Goal: Task Accomplishment & Management: Manage account settings

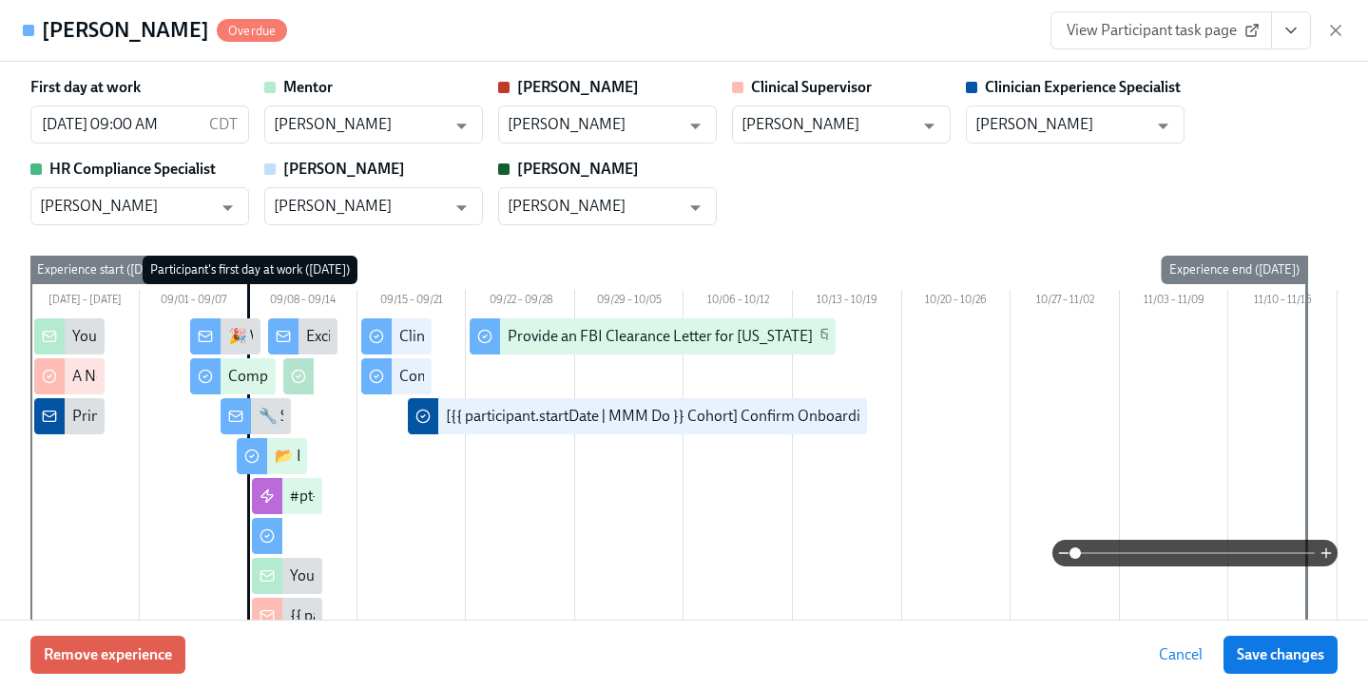
scroll to position [1835, 0]
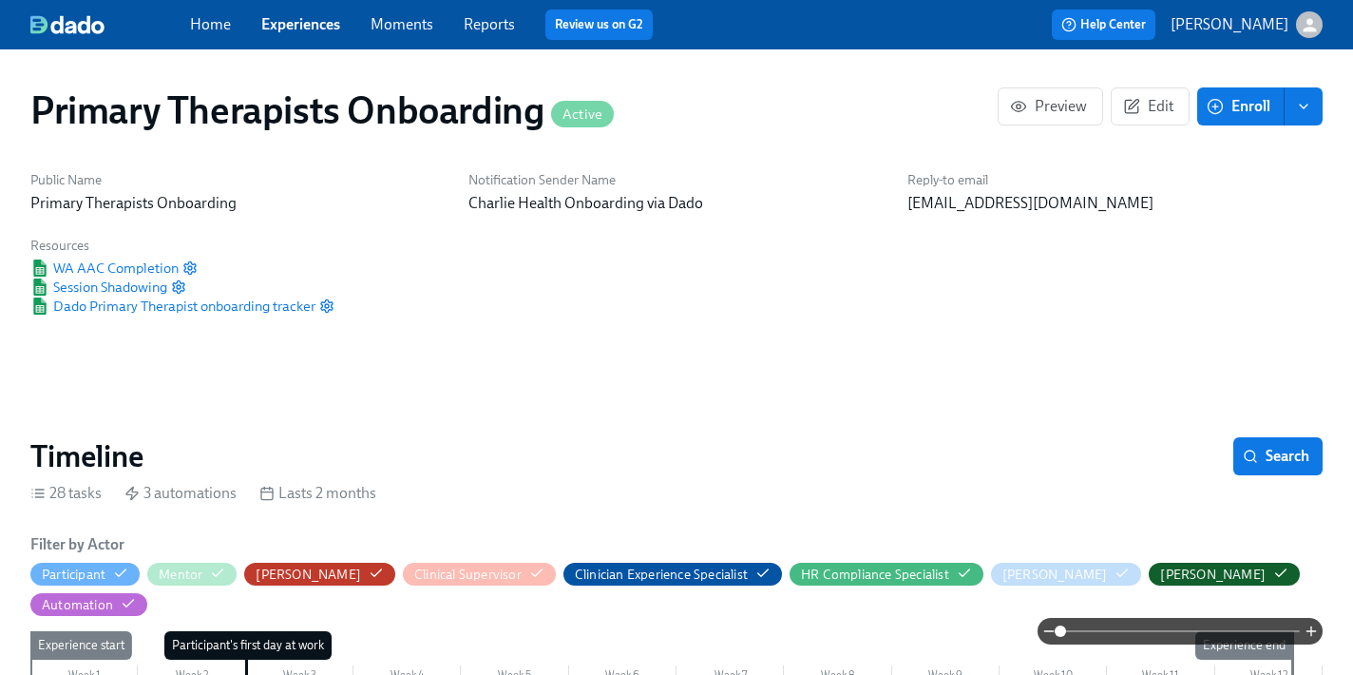
scroll to position [633, 0]
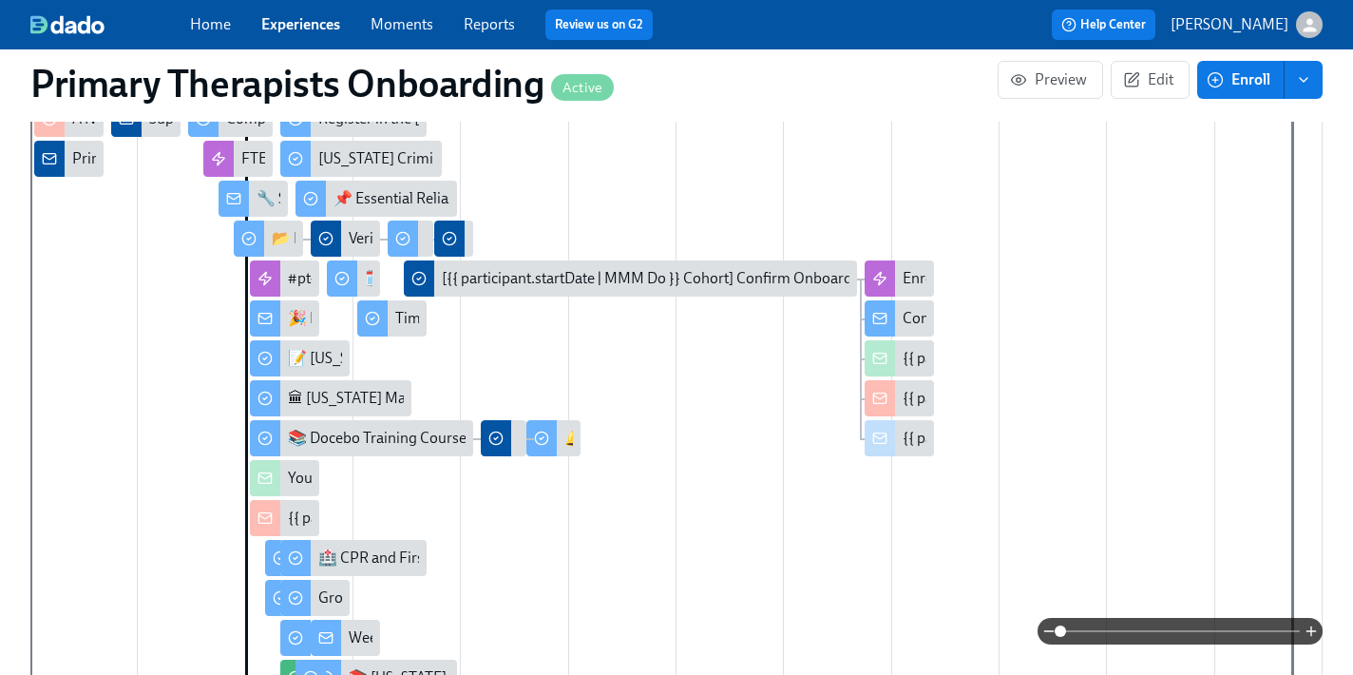
click at [318, 29] on link "Experiences" at bounding box center [300, 24] width 79 height 18
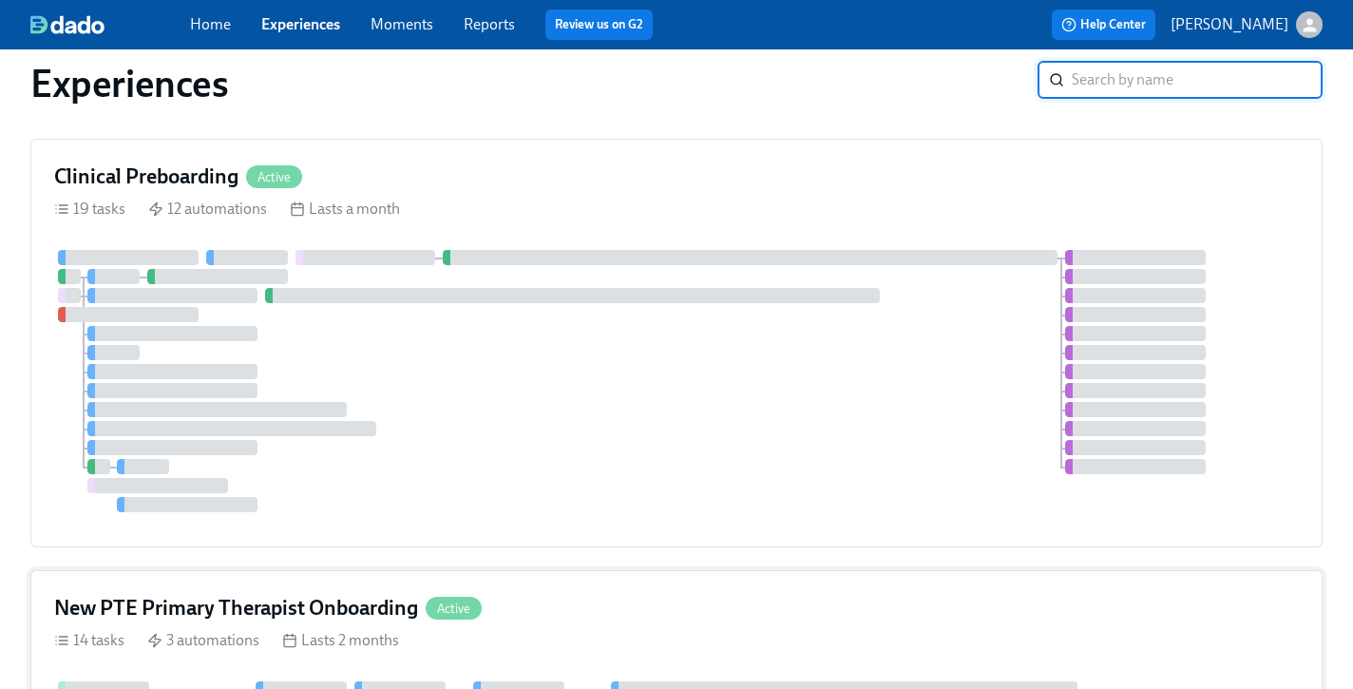
scroll to position [664, 0]
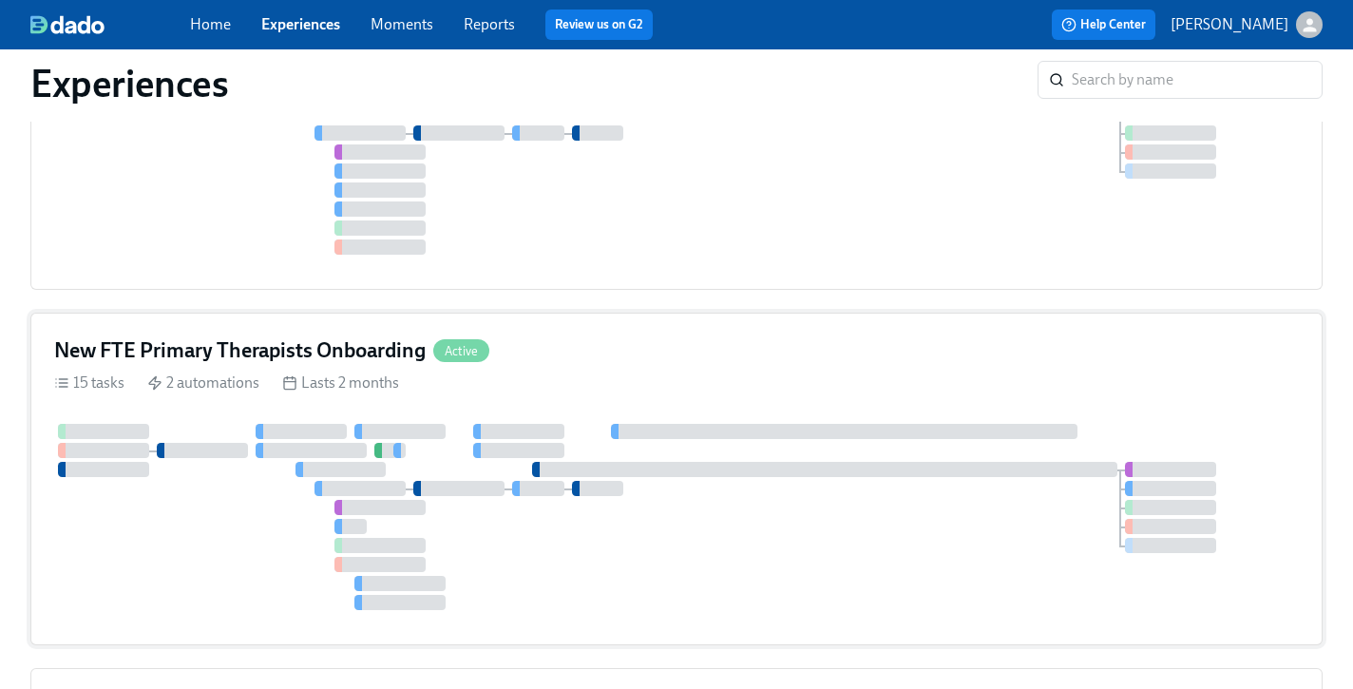
click at [689, 342] on div "New FTE Primary Therapists Onboarding Active" at bounding box center [676, 350] width 1245 height 29
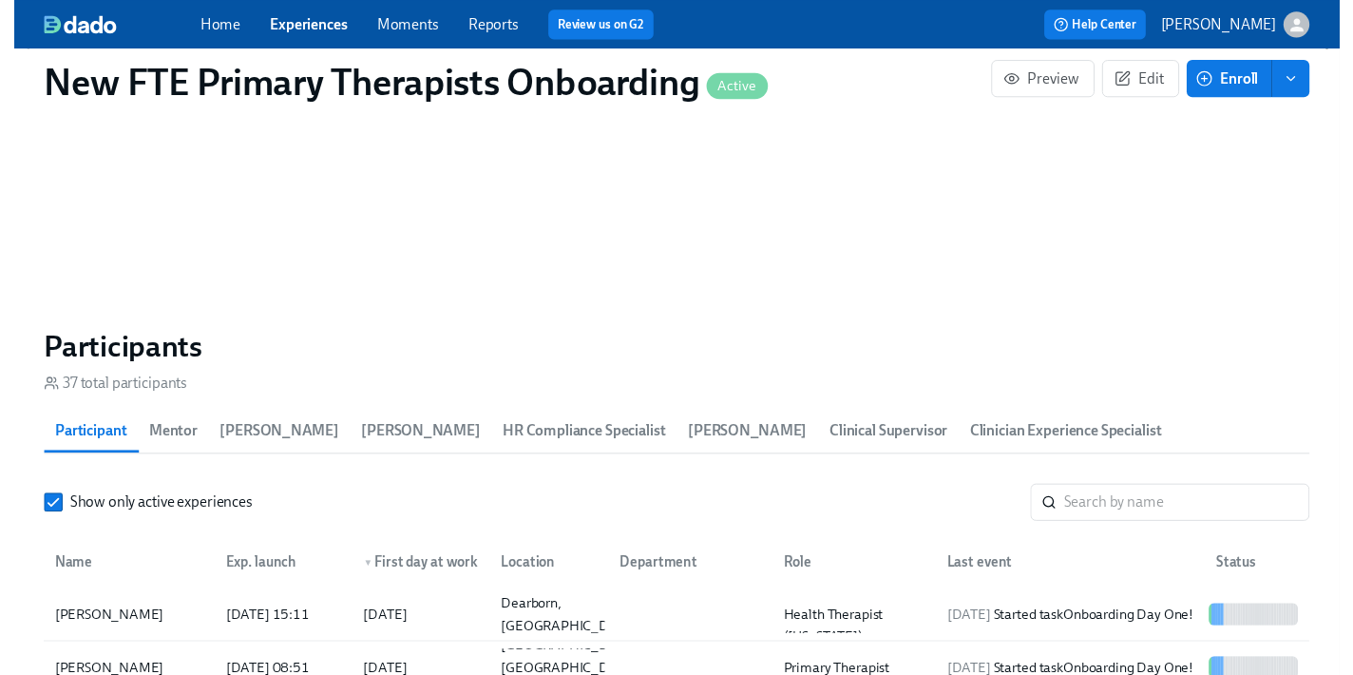
scroll to position [1610, 0]
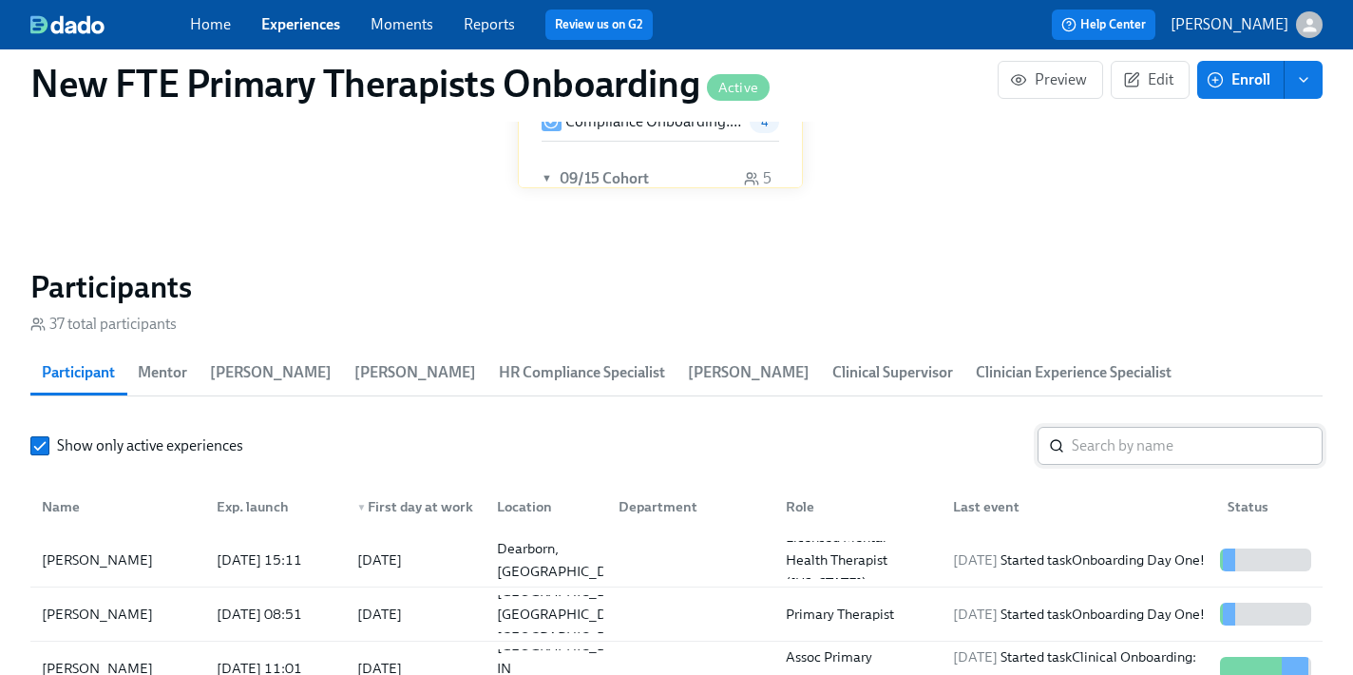
click at [1140, 427] on input "search" at bounding box center [1197, 446] width 251 height 38
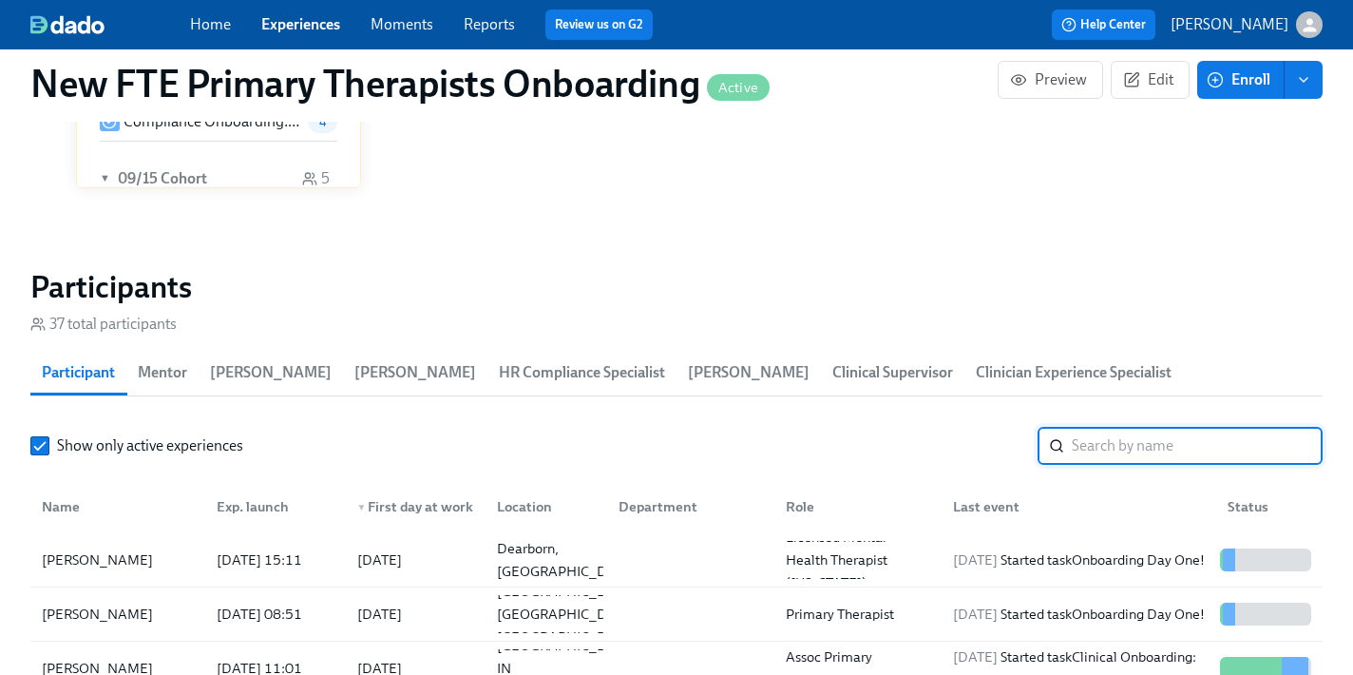
scroll to position [0, 13507]
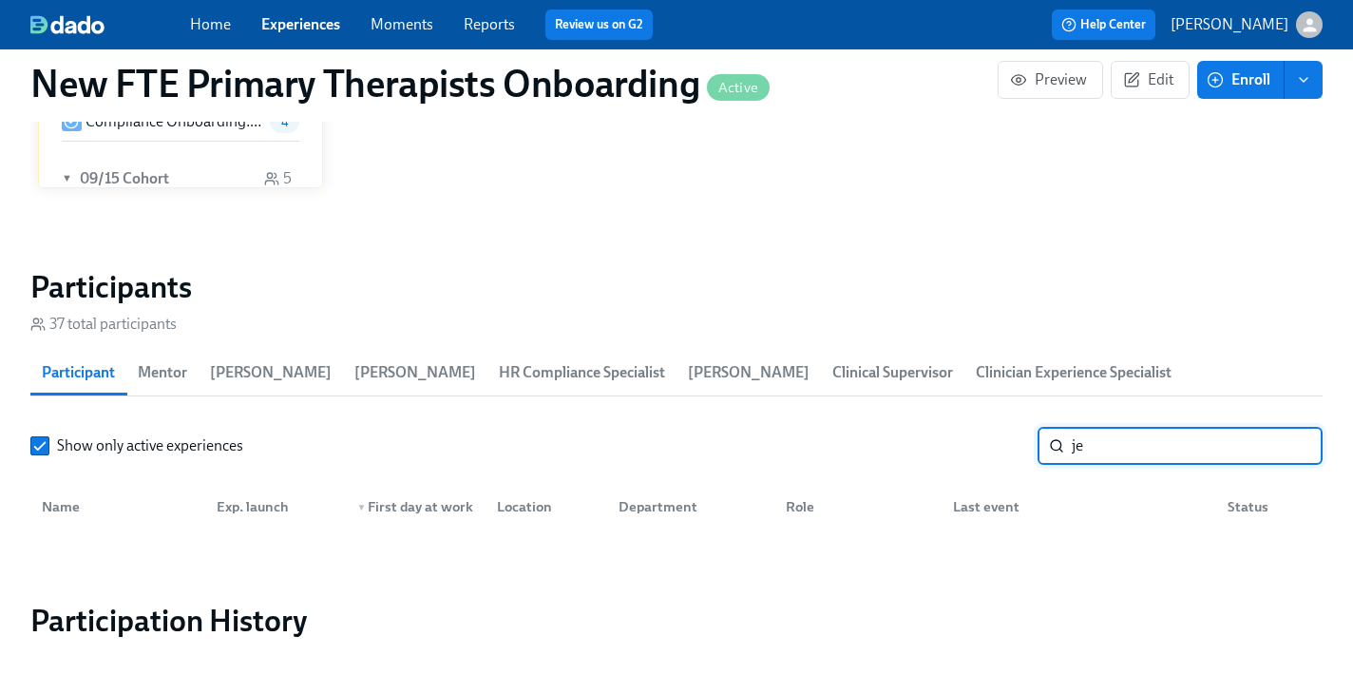
type input "j"
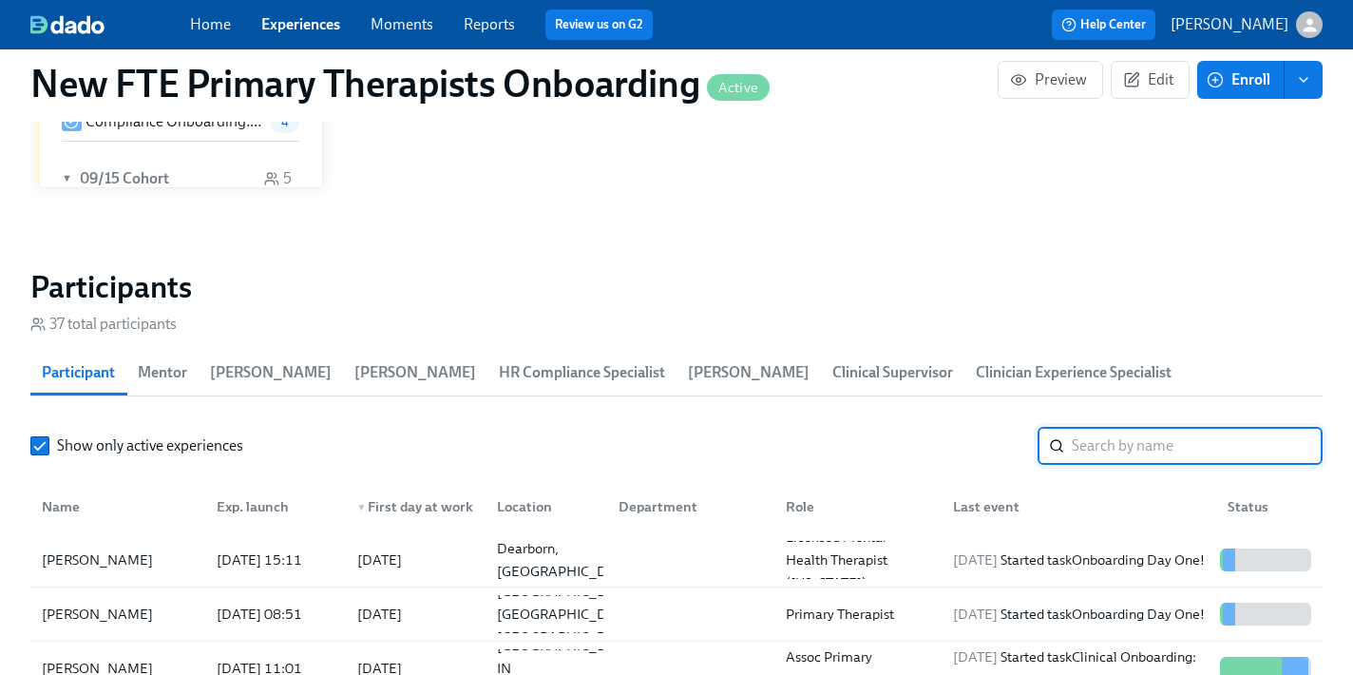
click at [289, 29] on link "Experiences" at bounding box center [300, 24] width 79 height 18
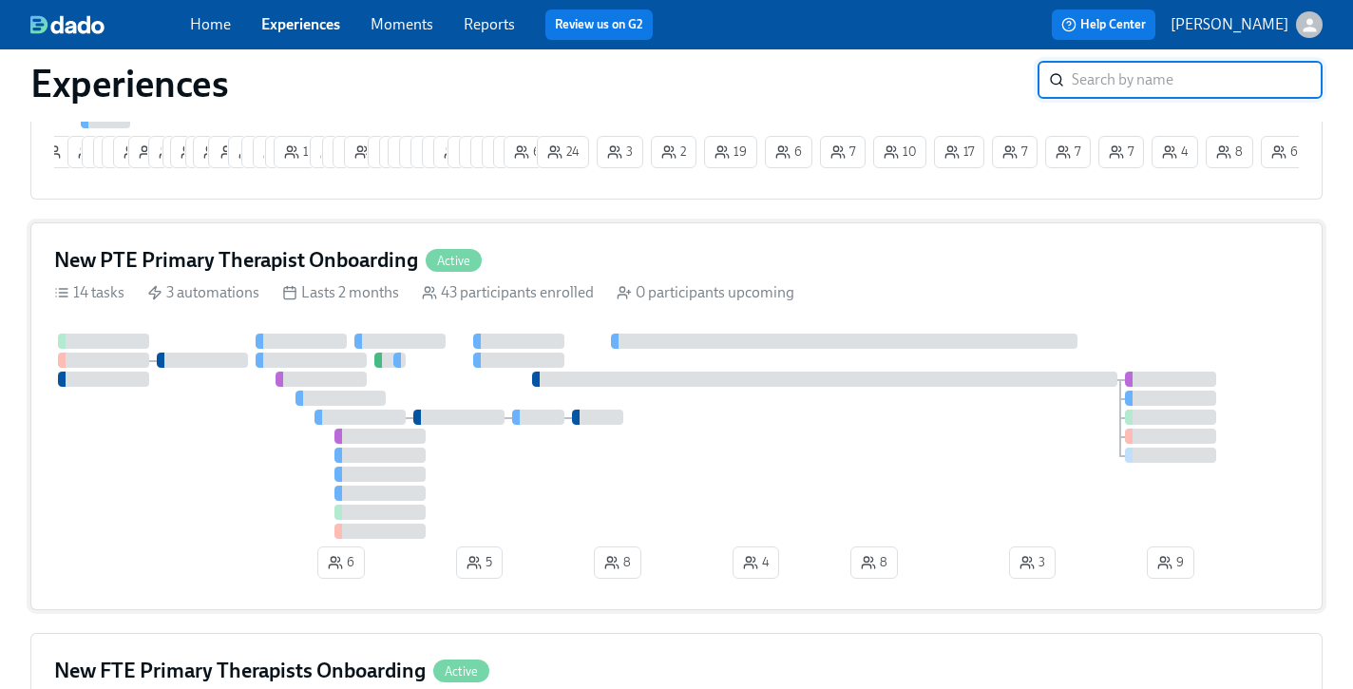
scroll to position [254, 0]
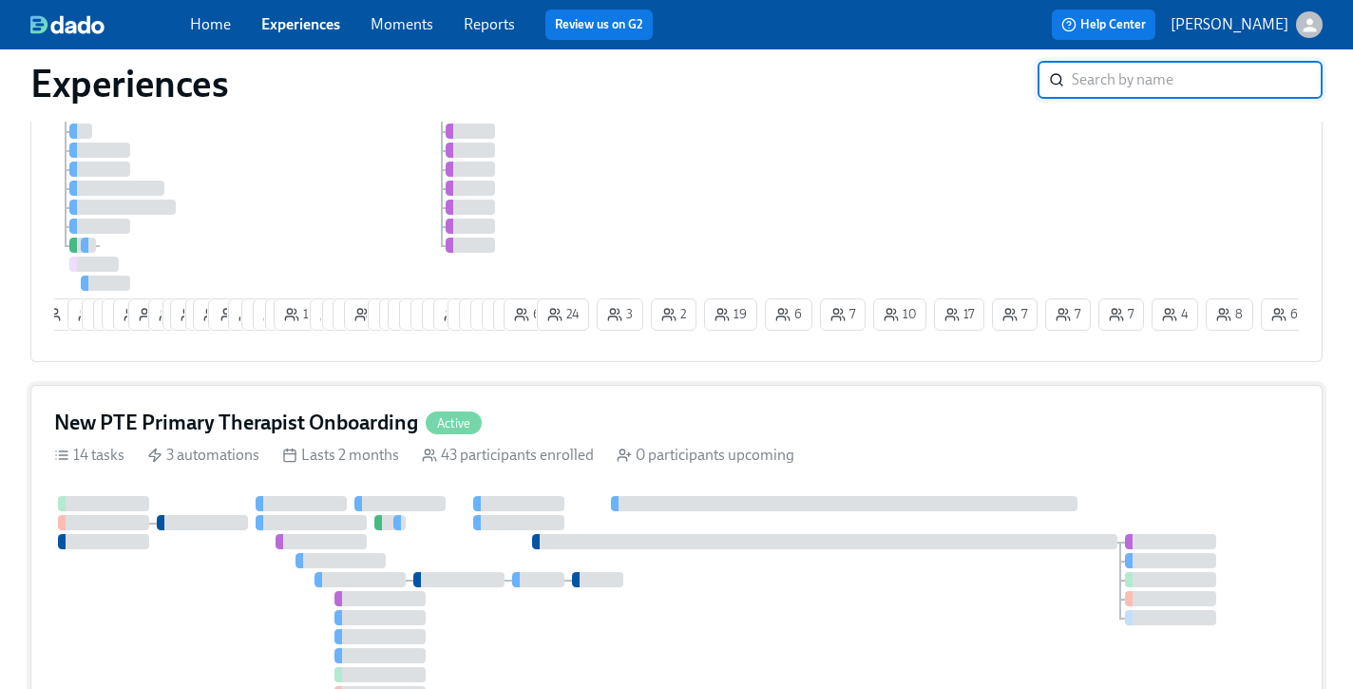
click at [650, 431] on div "New PTE Primary Therapist Onboarding Active" at bounding box center [676, 423] width 1245 height 29
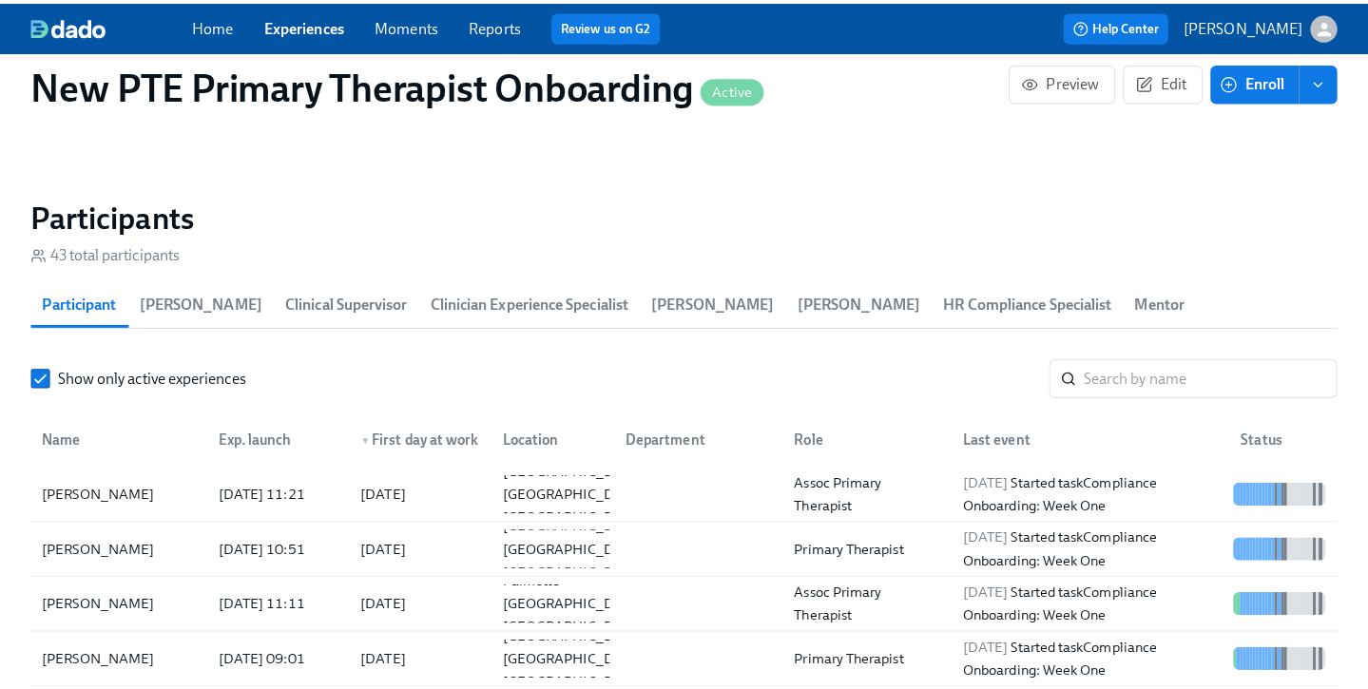
scroll to position [1633, 0]
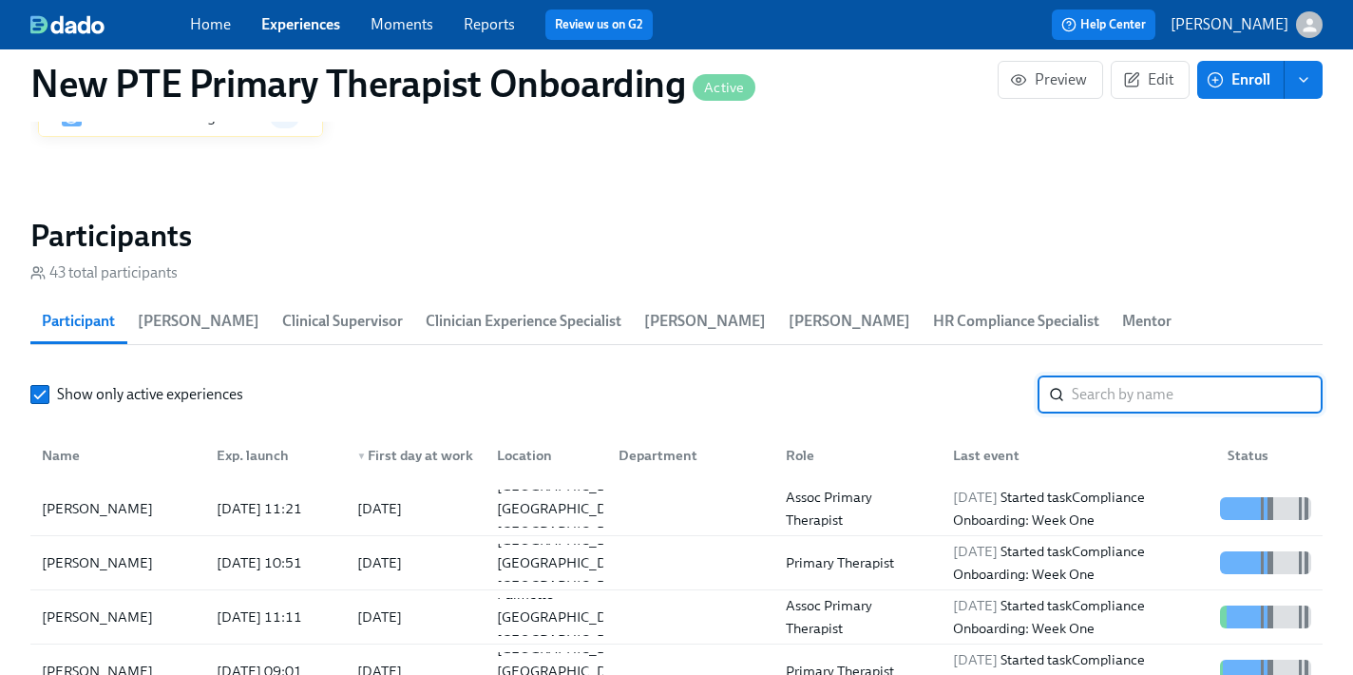
click at [1177, 375] on input "search" at bounding box center [1197, 394] width 251 height 38
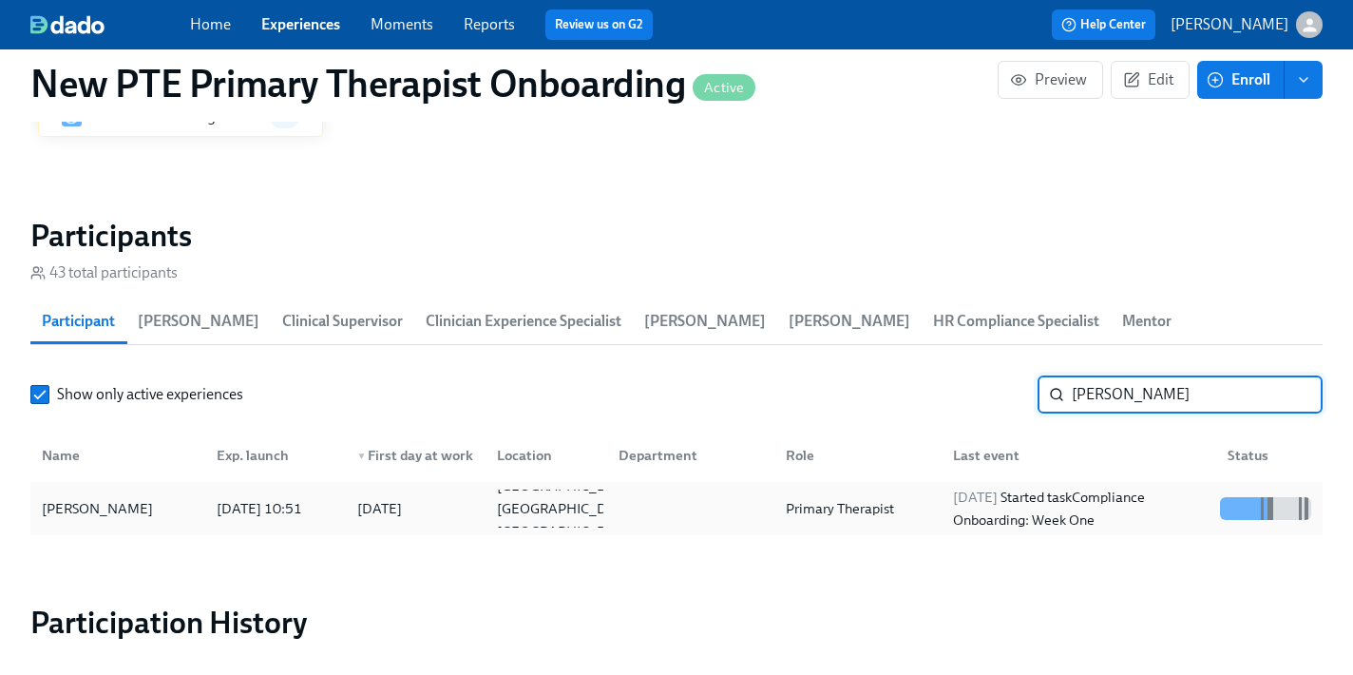
type input "jess"
click at [269, 497] on div "2025/09/26 10:51" at bounding box center [259, 508] width 101 height 23
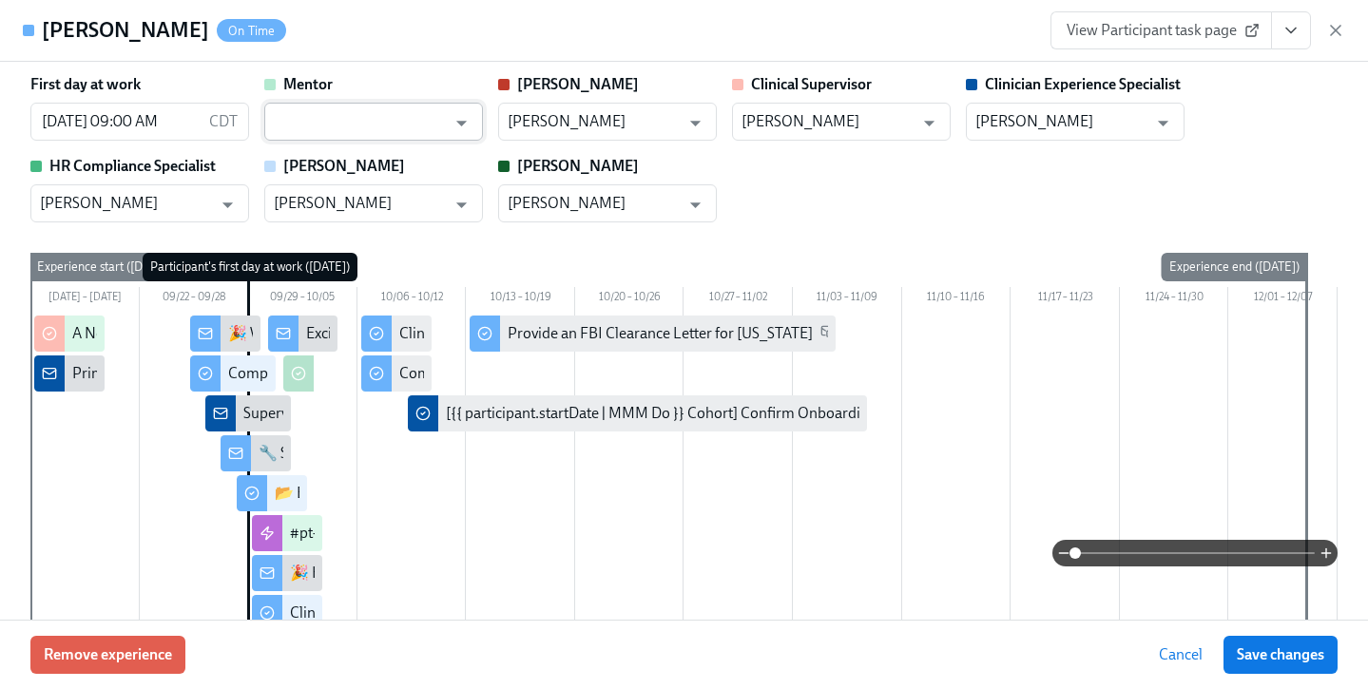
scroll to position [4, 0]
click at [302, 119] on input "text" at bounding box center [360, 121] width 172 height 38
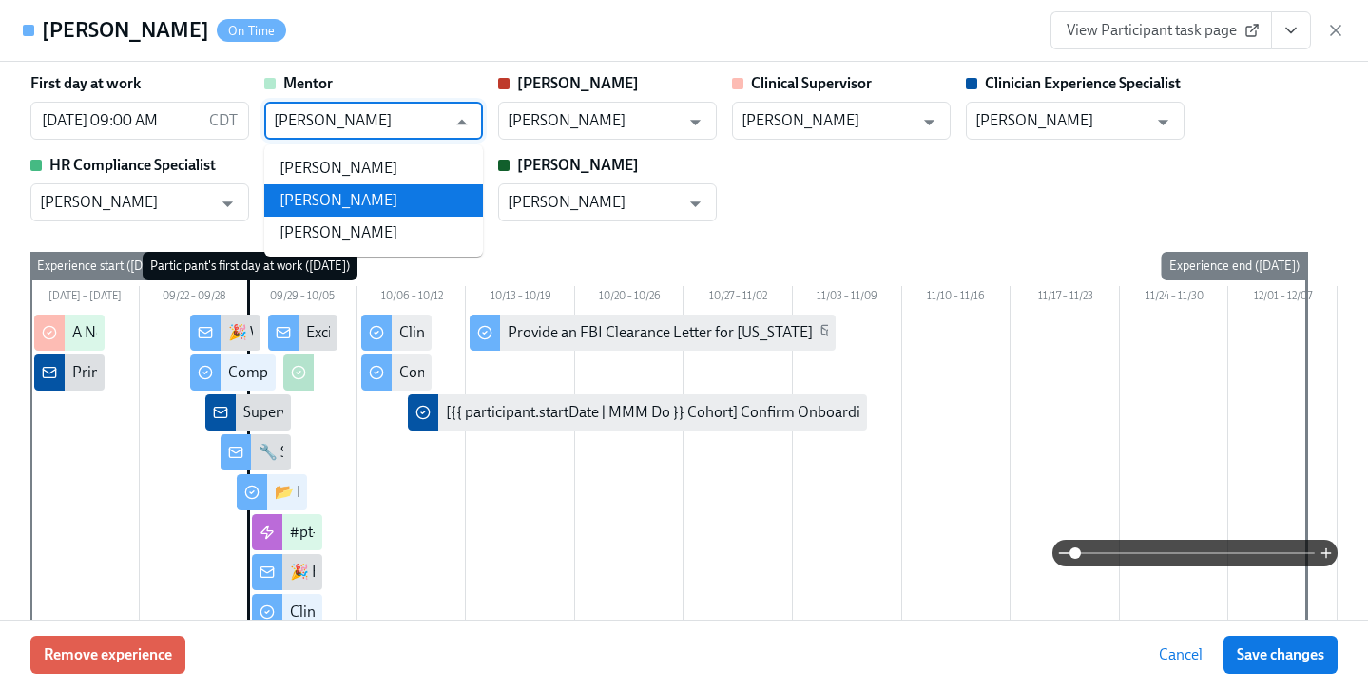
click at [355, 205] on li "Andrea Matta" at bounding box center [373, 200] width 219 height 32
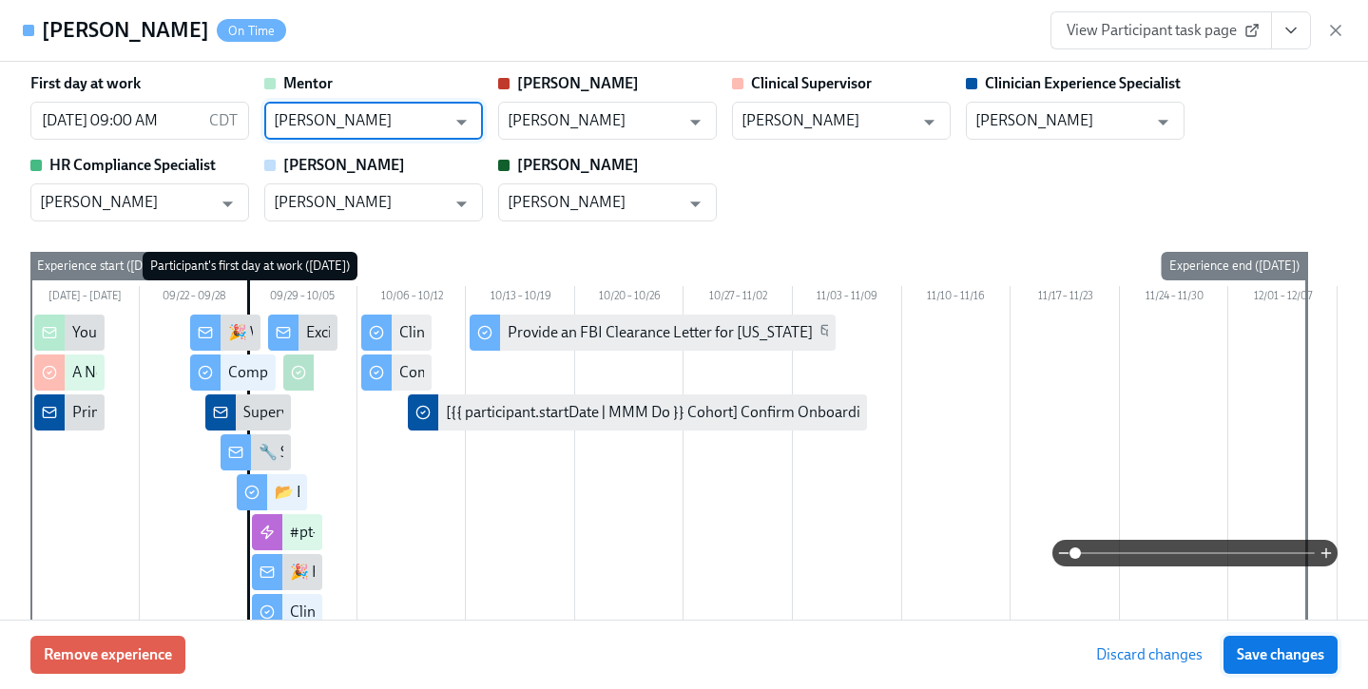
type input "Andrea Matta"
drag, startPoint x: 1280, startPoint y: 646, endPoint x: 1328, endPoint y: 635, distance: 48.9
click at [1279, 646] on span "Save changes" at bounding box center [1279, 654] width 87 height 19
type input "Andrea Matta"
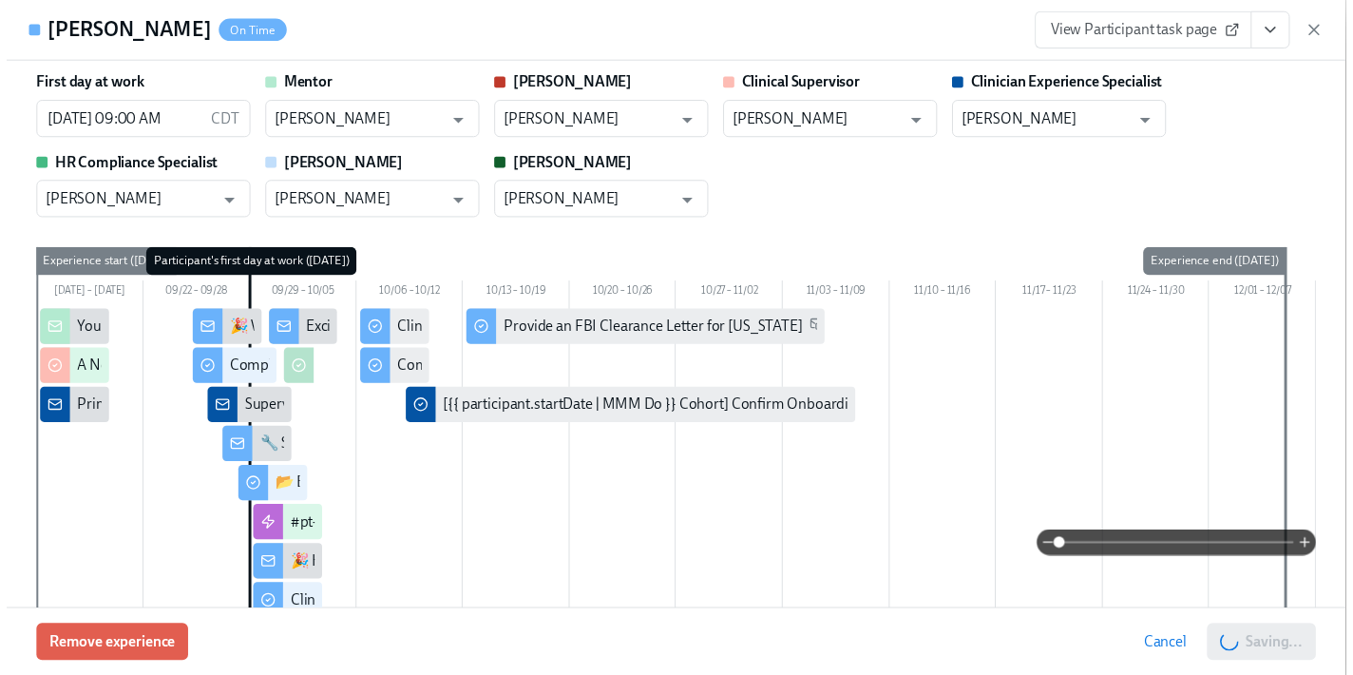
scroll to position [0, 14009]
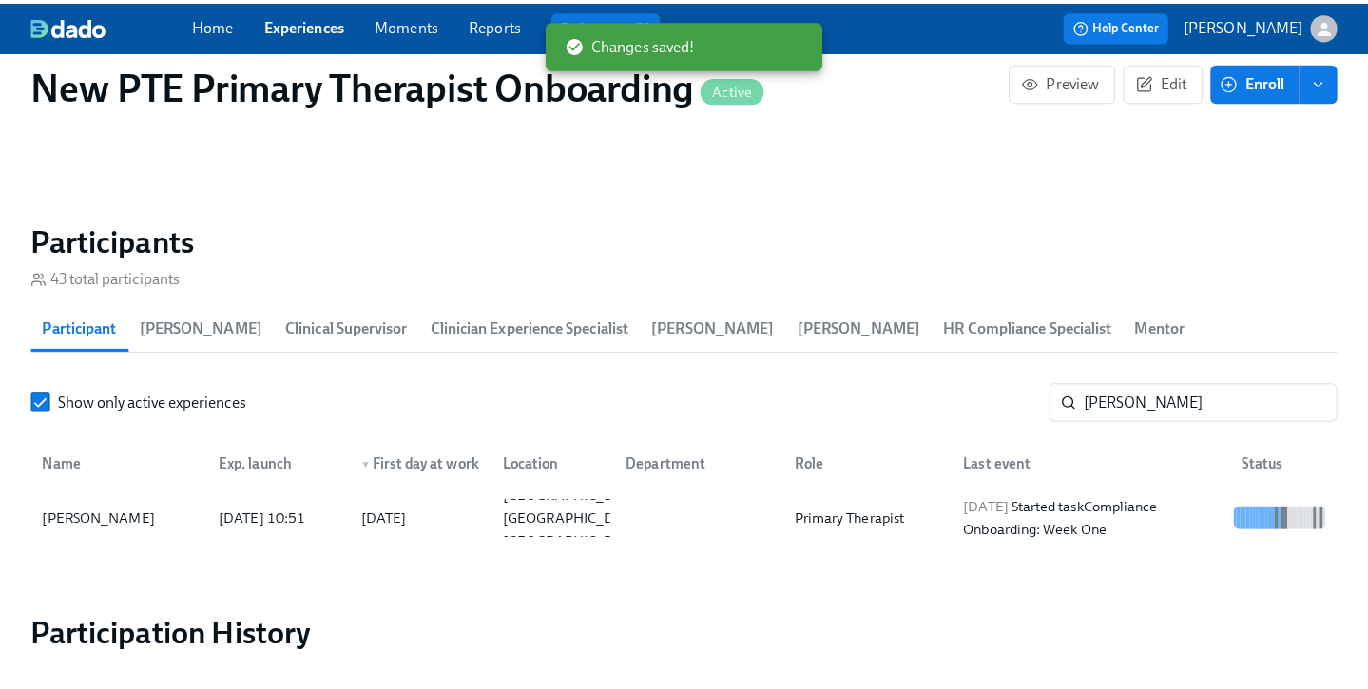
scroll to position [0, 13994]
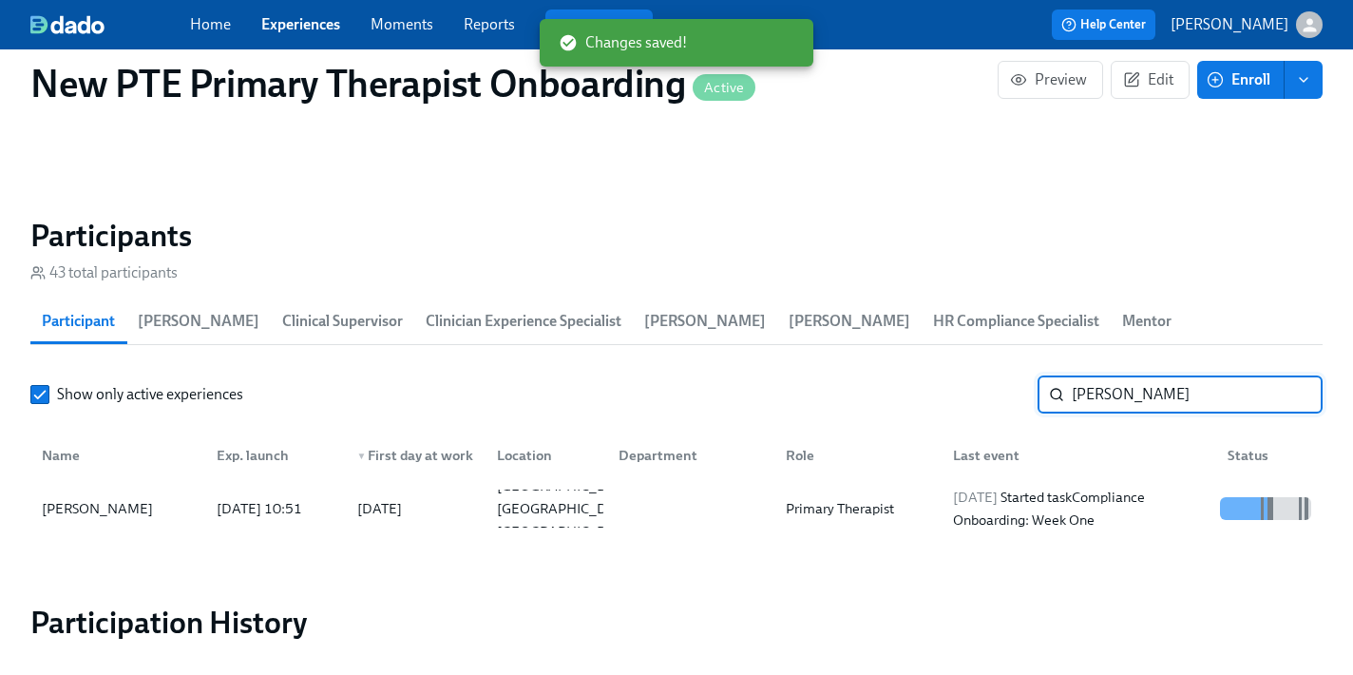
click at [1125, 378] on input "jess" at bounding box center [1197, 394] width 251 height 38
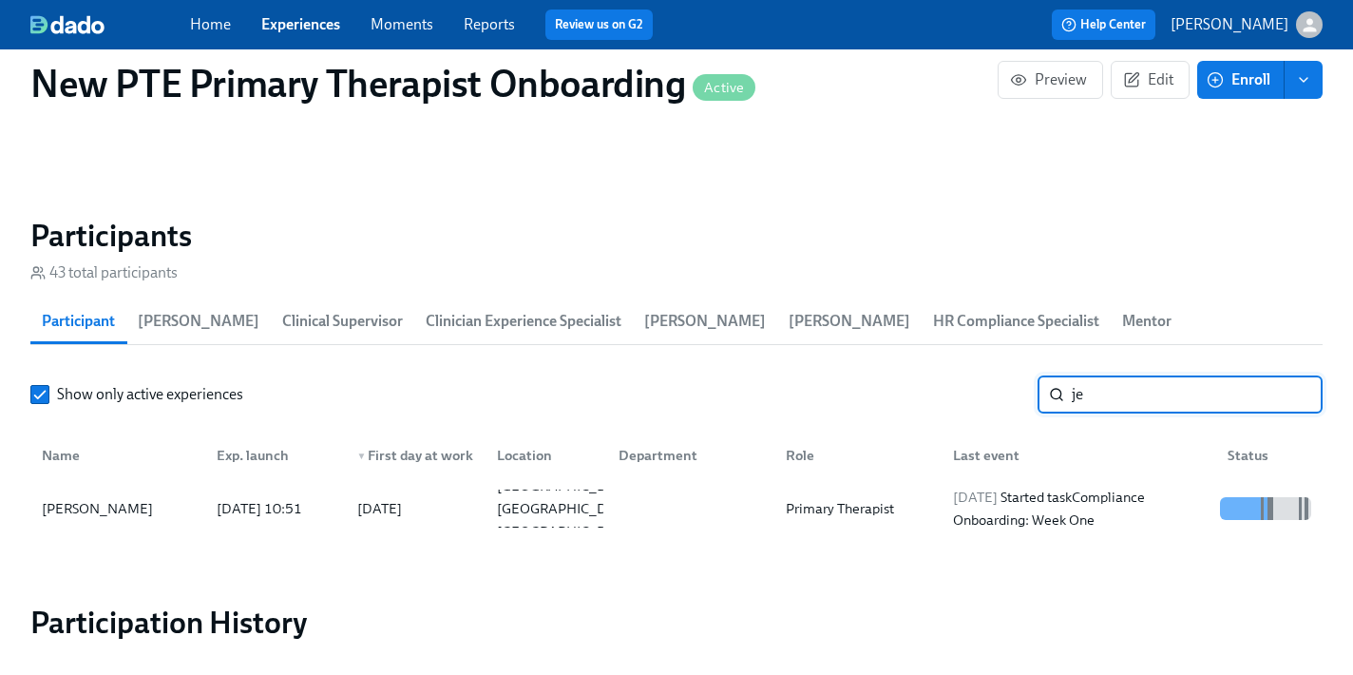
type input "j"
type input "laurel"
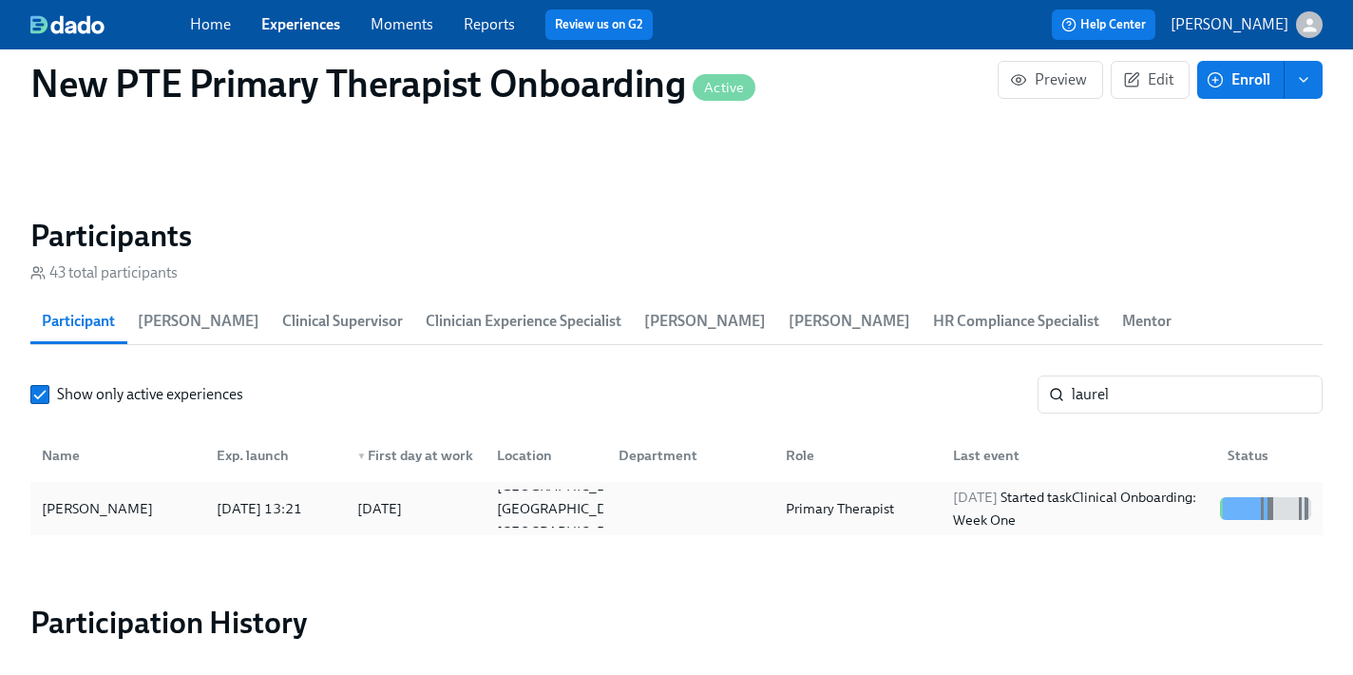
click at [132, 497] on div "Laurel Dietterle" at bounding box center [97, 508] width 126 height 23
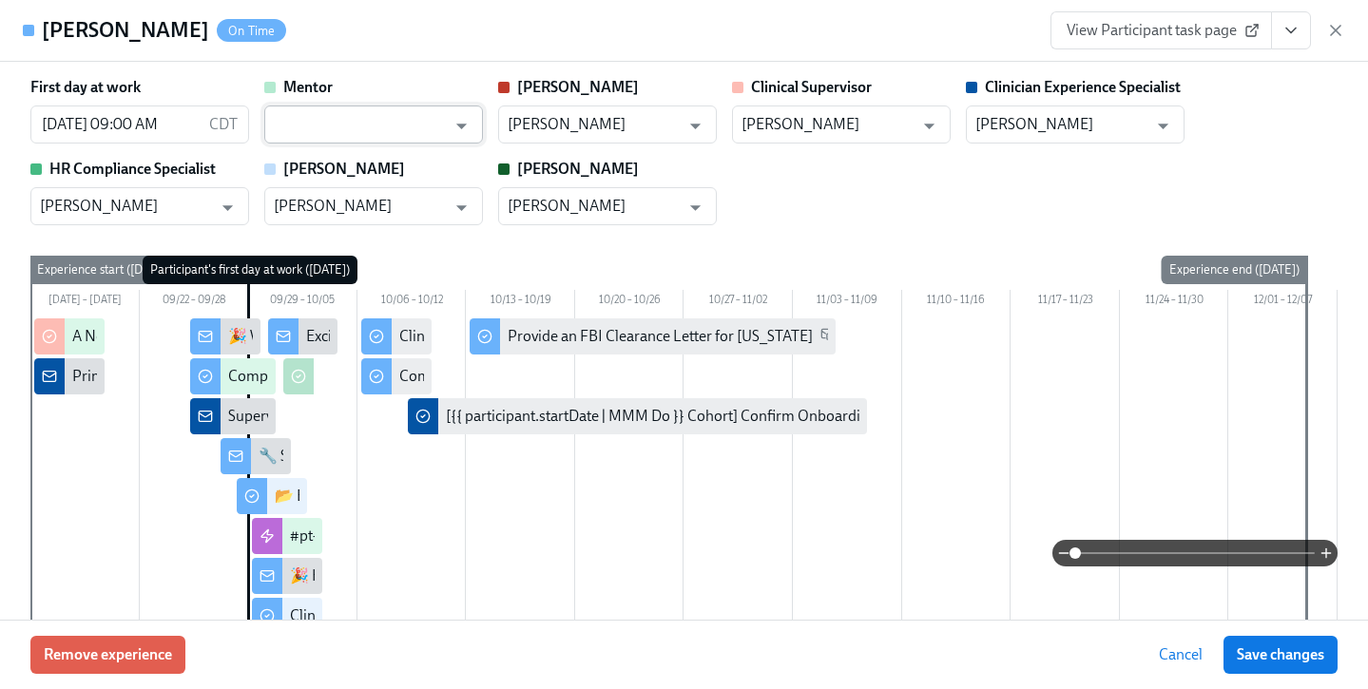
click at [383, 116] on input "text" at bounding box center [360, 124] width 172 height 38
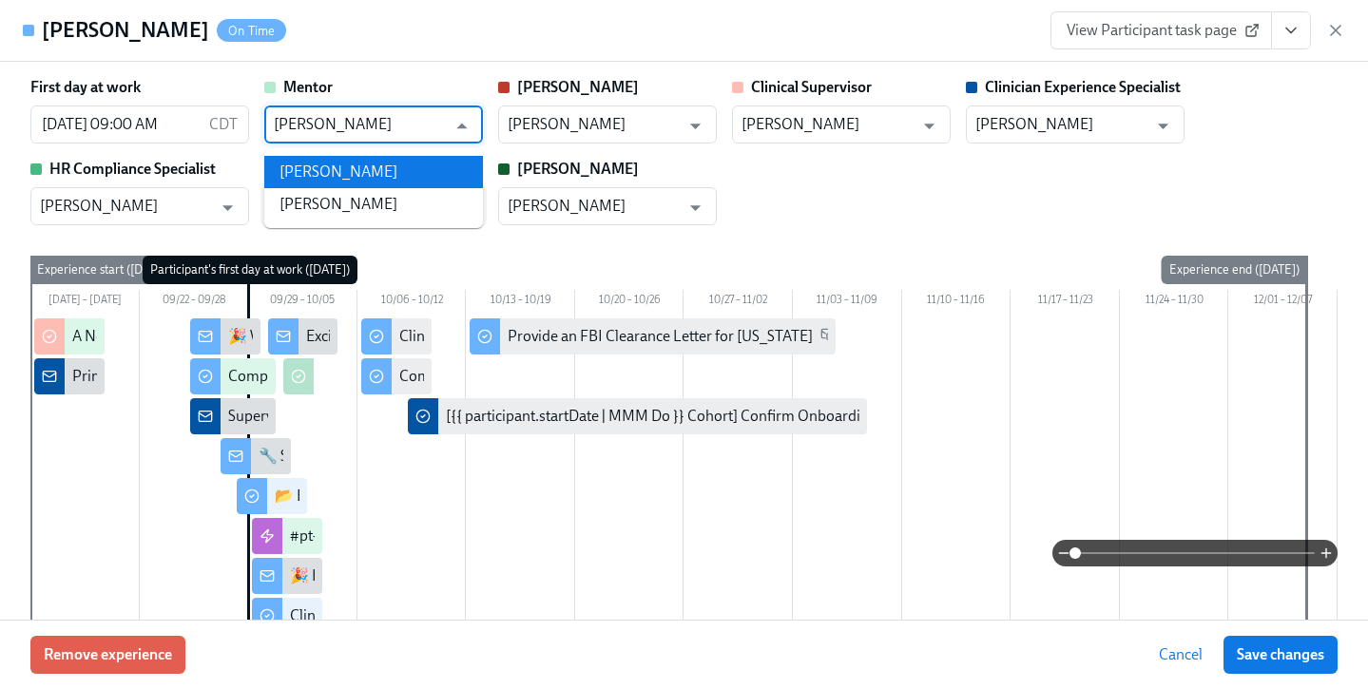
drag, startPoint x: 388, startPoint y: 174, endPoint x: 404, endPoint y: 197, distance: 28.0
click at [388, 175] on li "Kellie Martin" at bounding box center [373, 172] width 219 height 32
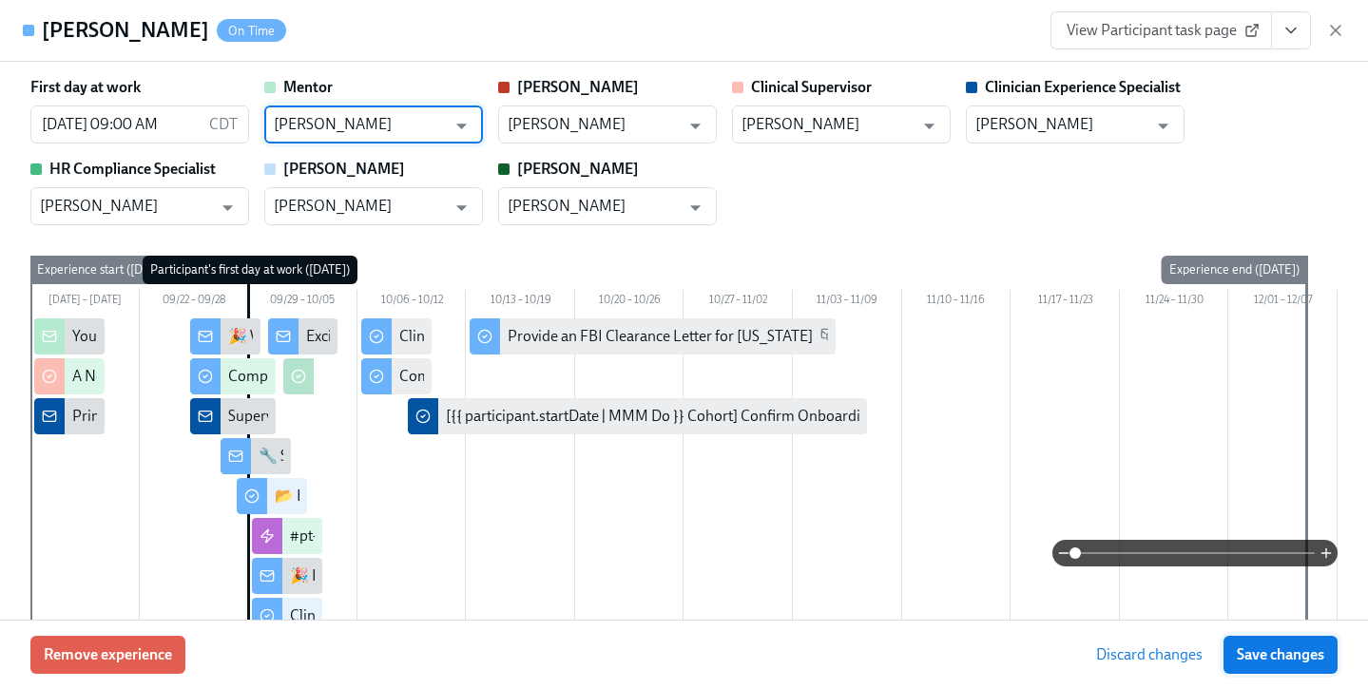
type input "Kellie Martin"
click at [1281, 657] on span "Save changes" at bounding box center [1279, 654] width 87 height 19
type input "Kellie Martin"
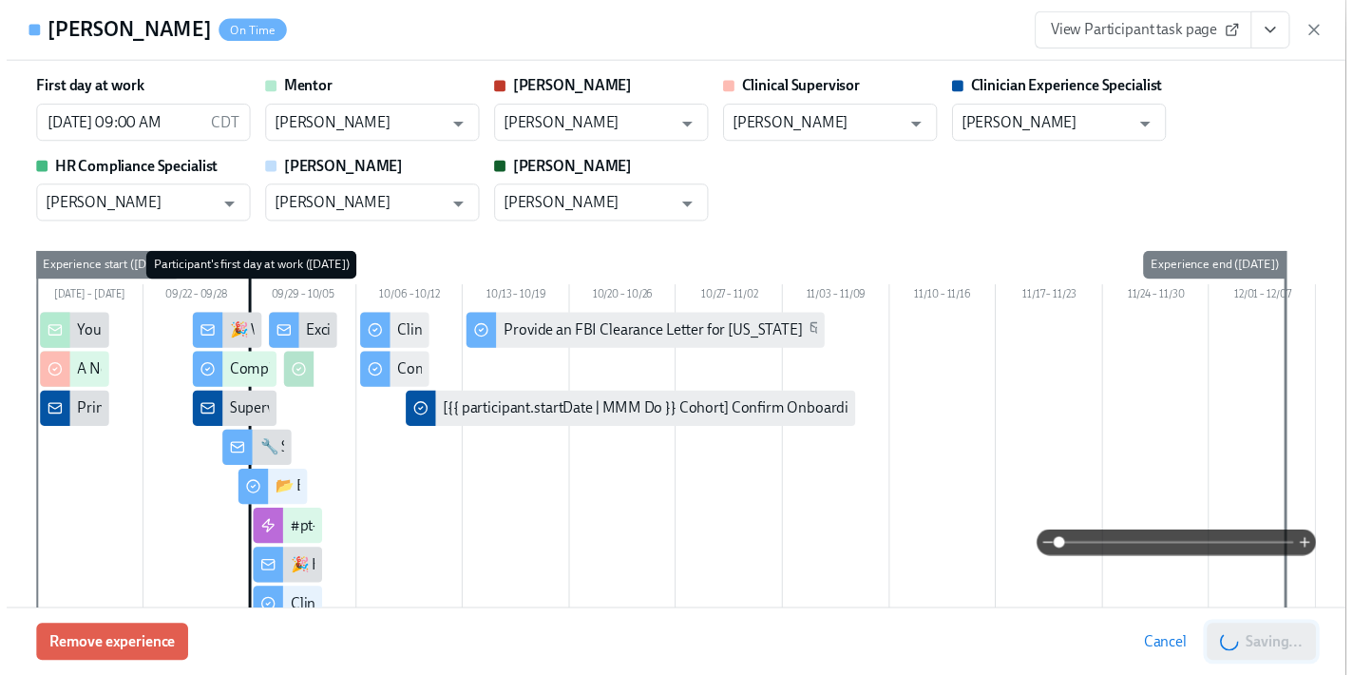
scroll to position [0, 14009]
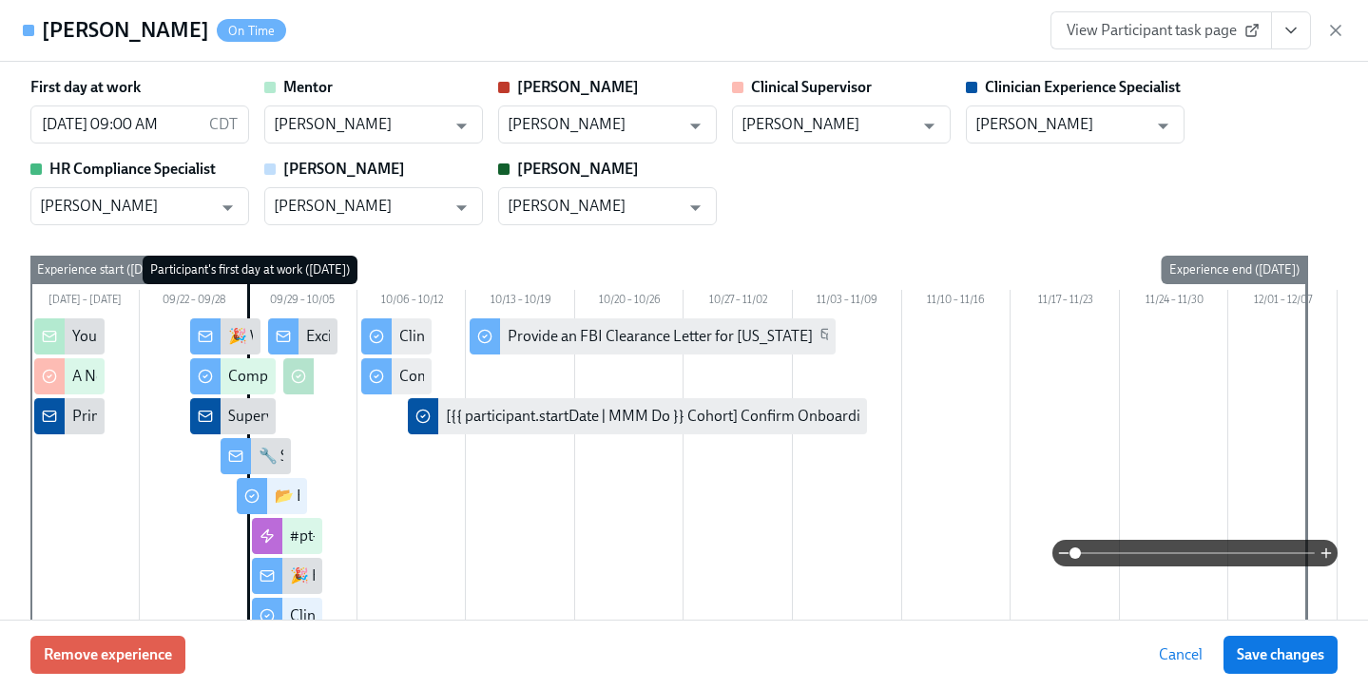
click at [1294, 658] on span "Save changes" at bounding box center [1279, 654] width 87 height 19
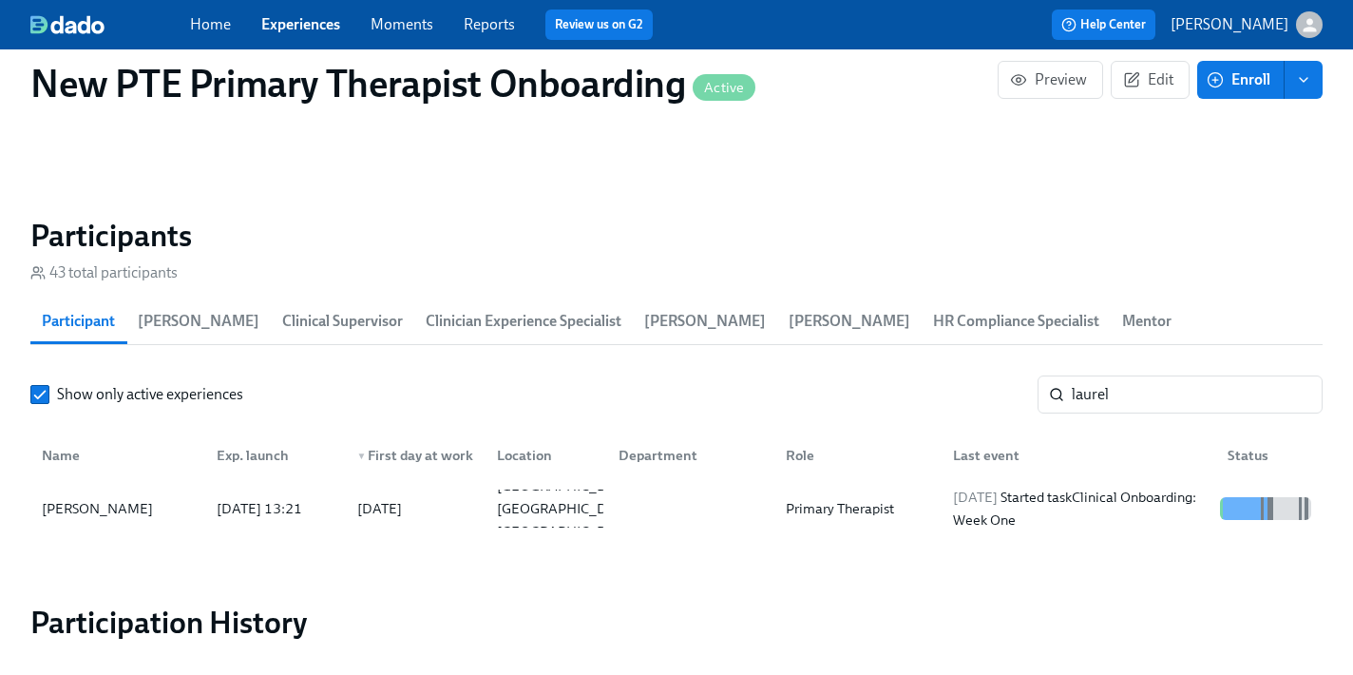
scroll to position [0, 13994]
click at [1176, 375] on input "laurel" at bounding box center [1197, 394] width 251 height 38
type input "l"
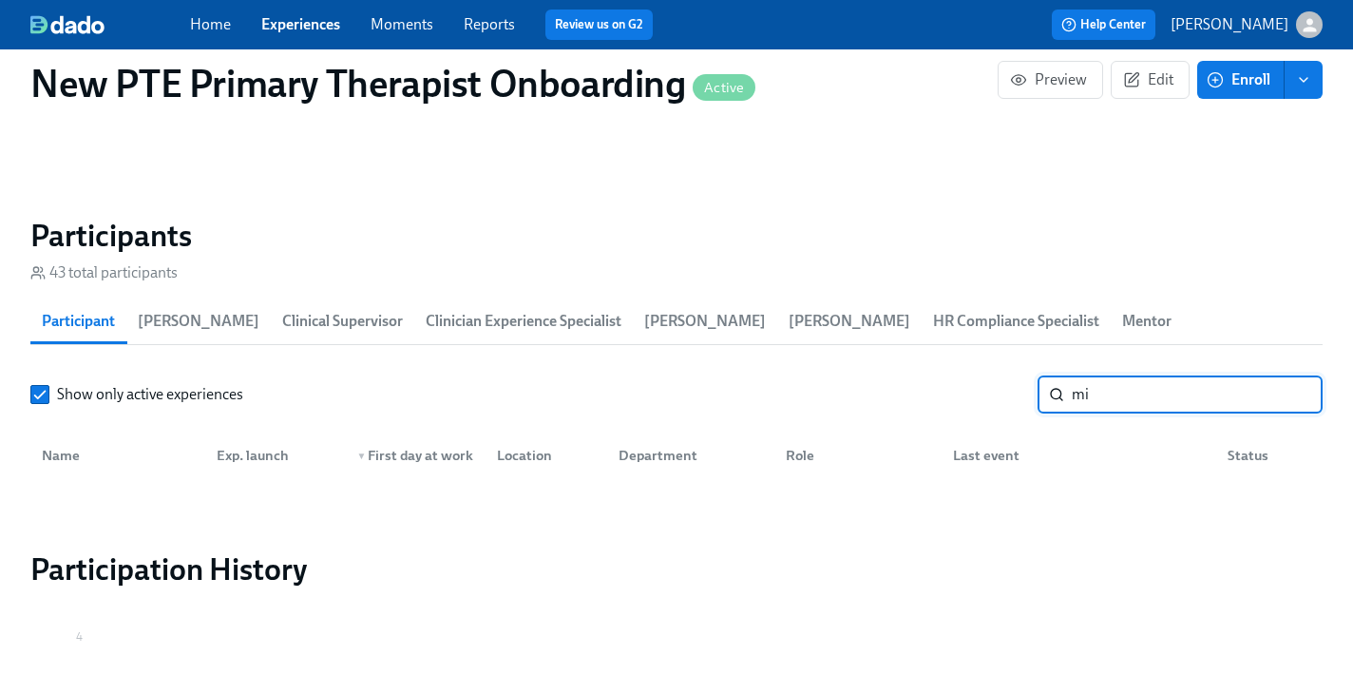
type input "m"
type input "s"
type input "m"
